Goal: Find specific page/section: Find specific page/section

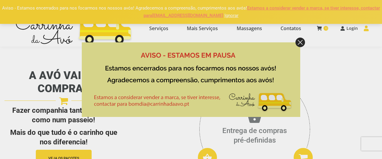
click at [291, 8] on div at bounding box center [191, 79] width 382 height 159
click at [298, 42] on img at bounding box center [301, 43] width 10 height 10
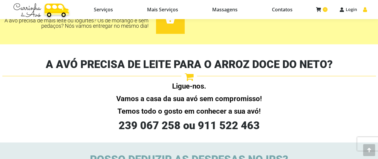
scroll to position [438, 0]
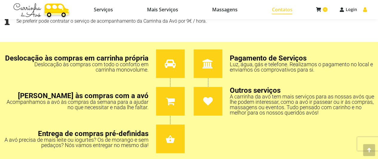
click at [272, 9] on span "Contatos" at bounding box center [281, 10] width 21 height 6
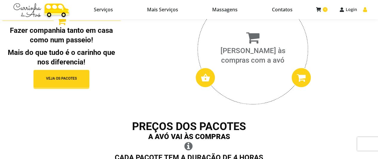
scroll to position [0, 0]
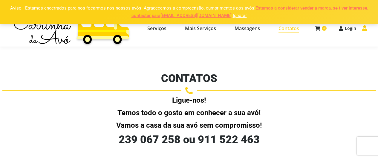
select select "[URL][DOMAIN_NAME]"
click at [162, 29] on span "Serviços" at bounding box center [156, 28] width 19 height 6
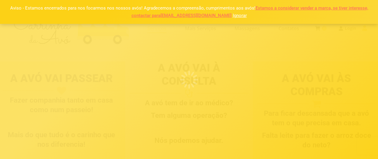
select select "[URL][DOMAIN_NAME]"
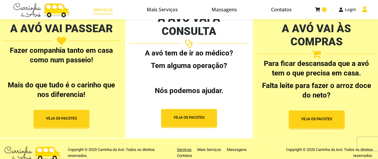
scroll to position [58, 0]
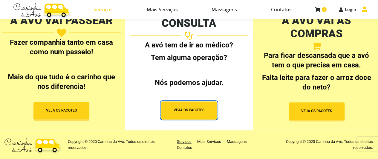
click at [200, 102] on span "button" at bounding box center [189, 111] width 56 height 18
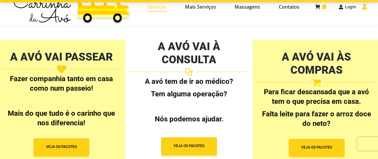
scroll to position [0, 0]
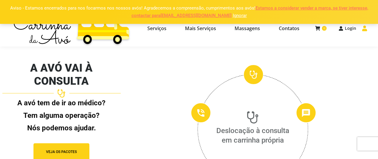
click at [288, 9] on link "Estamos a considerar vender a marca, se tiver interesse, contactar para bomdia@…" at bounding box center [249, 11] width 236 height 13
click at [204, 15] on link "Estamos a considerar vender a marca, se tiver interesse, contactar para bomdia@…" at bounding box center [249, 11] width 236 height 13
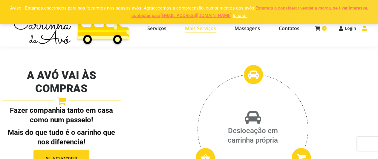
click at [198, 28] on span "Mais Serviços" at bounding box center [200, 28] width 31 height 6
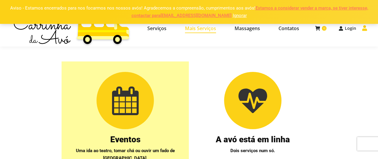
select select "[URL][DOMAIN_NAME]"
click at [314, 28] on div "0 View Cart Checkout No products in the cart. Subtotal: € 0.00 View Cart Checko…" at bounding box center [337, 28] width 60 height 37
click at [317, 28] on icon at bounding box center [317, 28] width 4 height 5
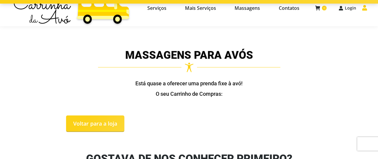
scroll to position [30, 0]
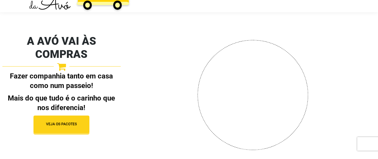
scroll to position [60, 0]
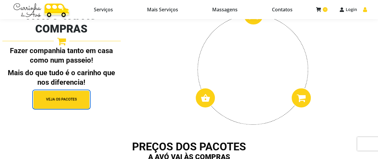
click at [59, 92] on span "button" at bounding box center [61, 100] width 56 height 18
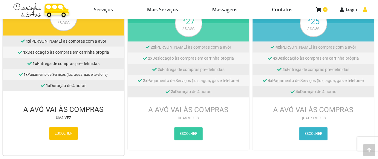
scroll to position [295, 0]
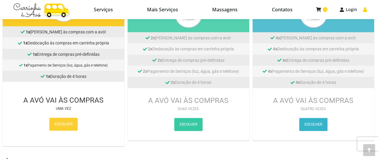
click at [58, 125] on span "ESCOLHER" at bounding box center [64, 124] width 18 height 7
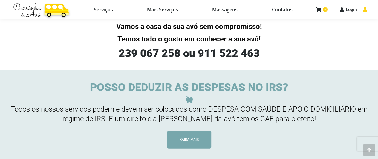
scroll to position [632, 0]
